Goal: Find specific page/section: Find specific page/section

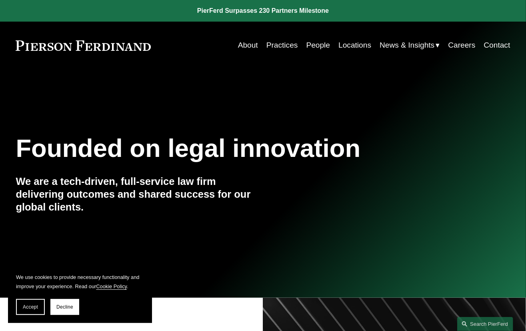
click at [358, 46] on link "Locations" at bounding box center [354, 45] width 33 height 15
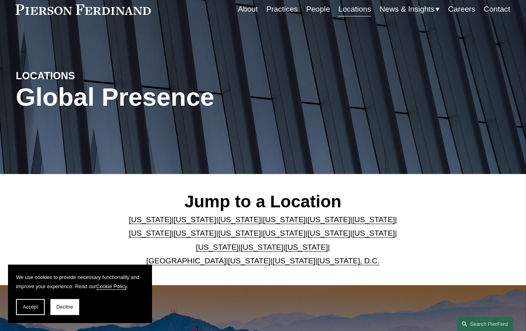
scroll to position [83, 0]
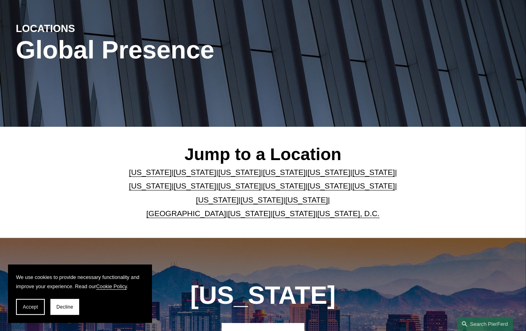
click at [150, 175] on link "Arizona" at bounding box center [150, 172] width 43 height 8
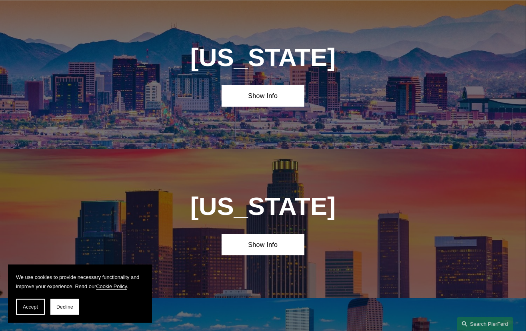
scroll to position [321, 0]
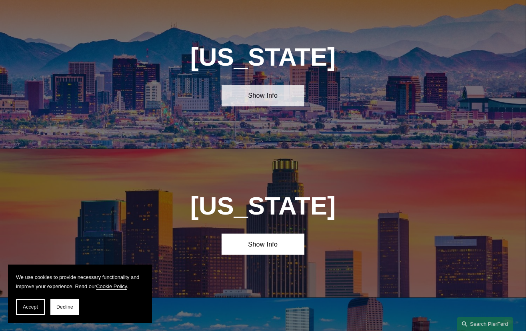
click at [275, 100] on link "Show Info" at bounding box center [262, 95] width 82 height 21
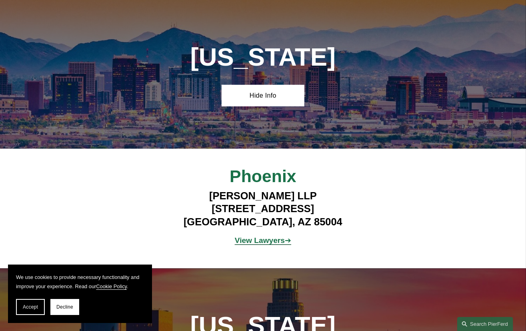
click at [266, 240] on strong "View Lawyers" at bounding box center [260, 240] width 50 height 8
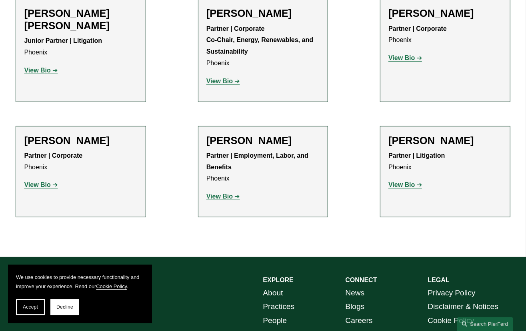
scroll to position [333, 0]
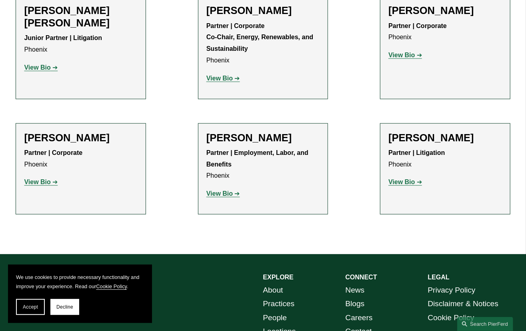
click at [225, 193] on strong "View Bio" at bounding box center [219, 193] width 26 height 7
